Goal: Find specific page/section: Find specific page/section

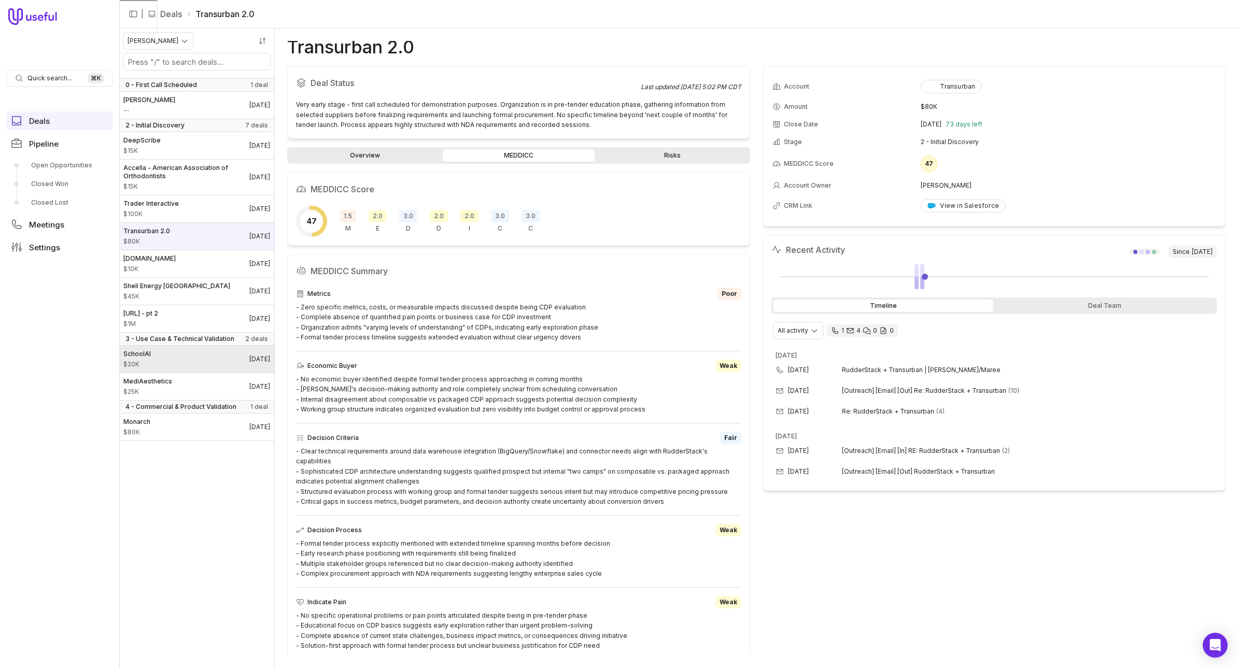
click at [143, 357] on span "SchoolAI" at bounding box center [136, 354] width 27 height 8
